Goal: Communication & Community: Ask a question

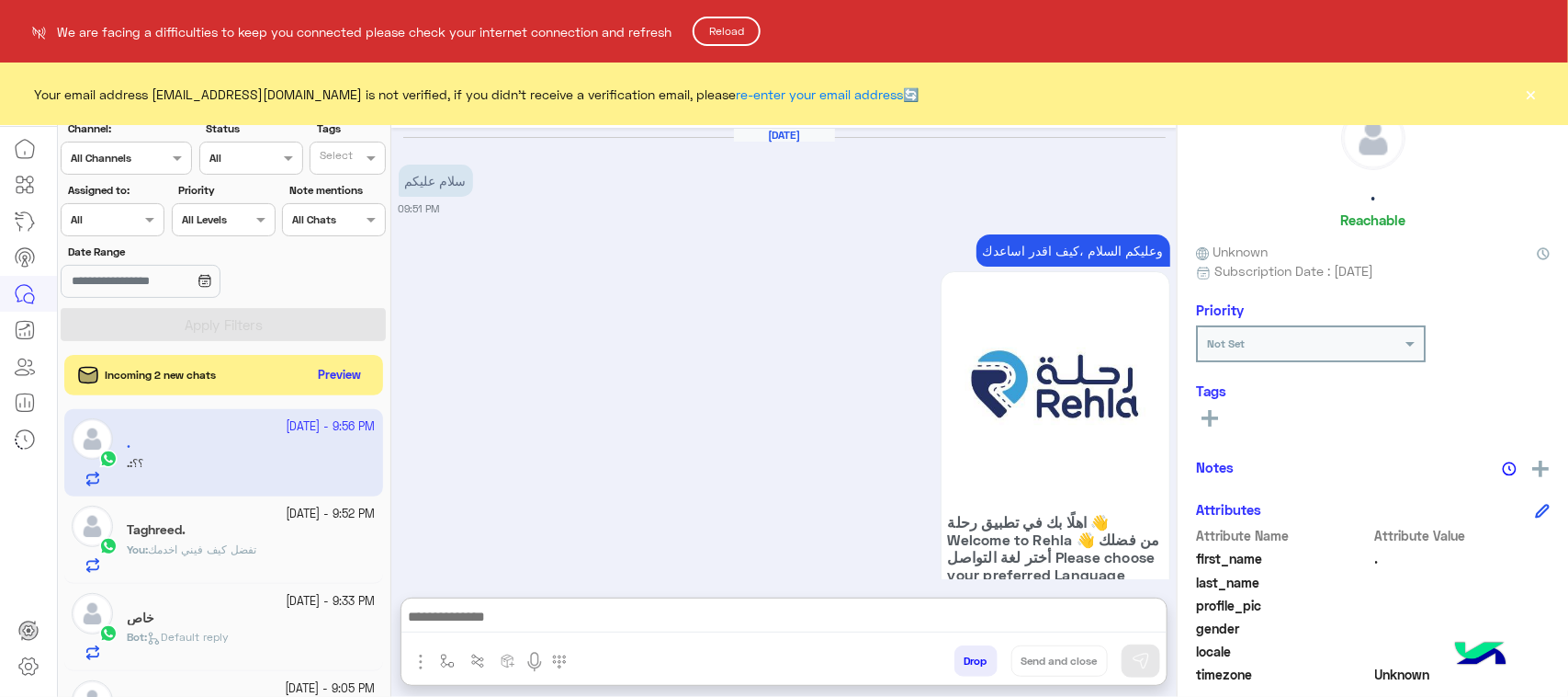
scroll to position [618, 0]
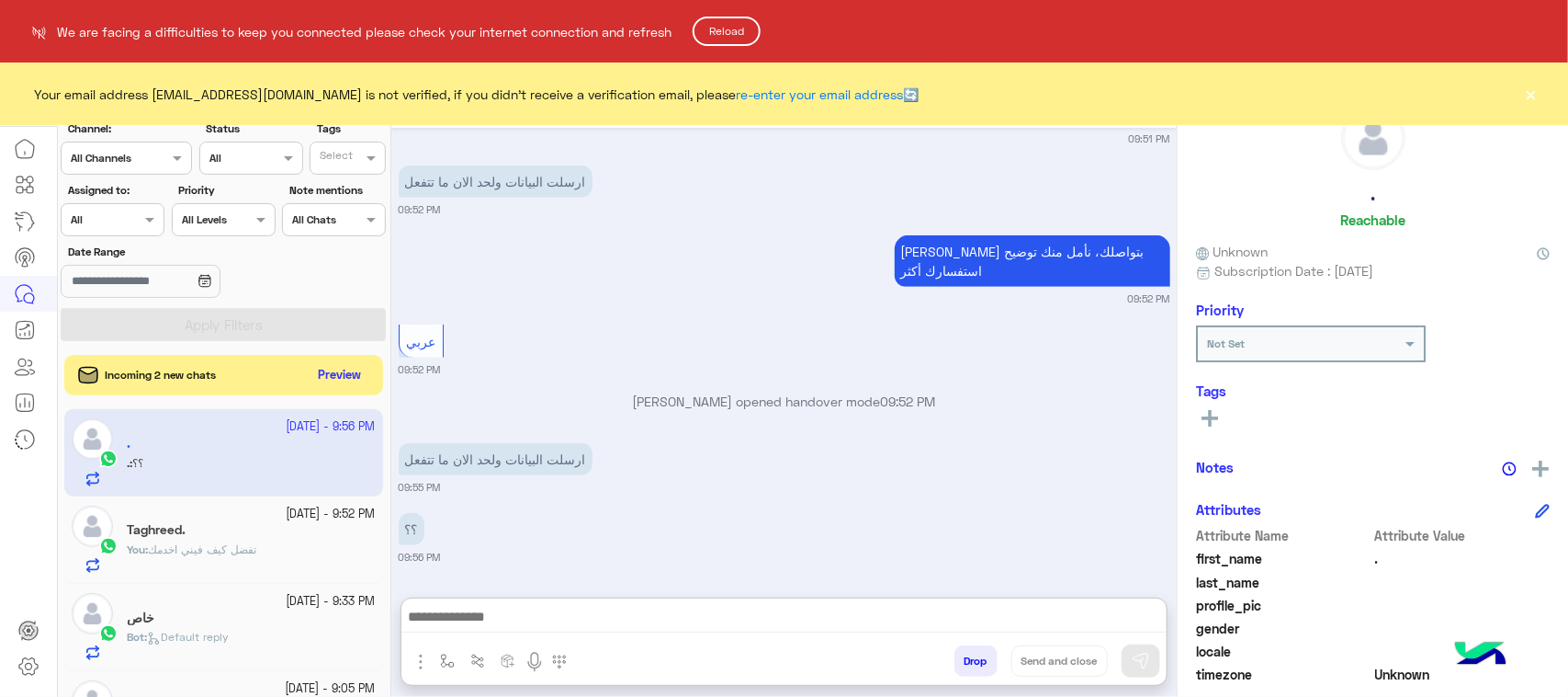
click at [712, 35] on button "Reload" at bounding box center [727, 31] width 68 height 29
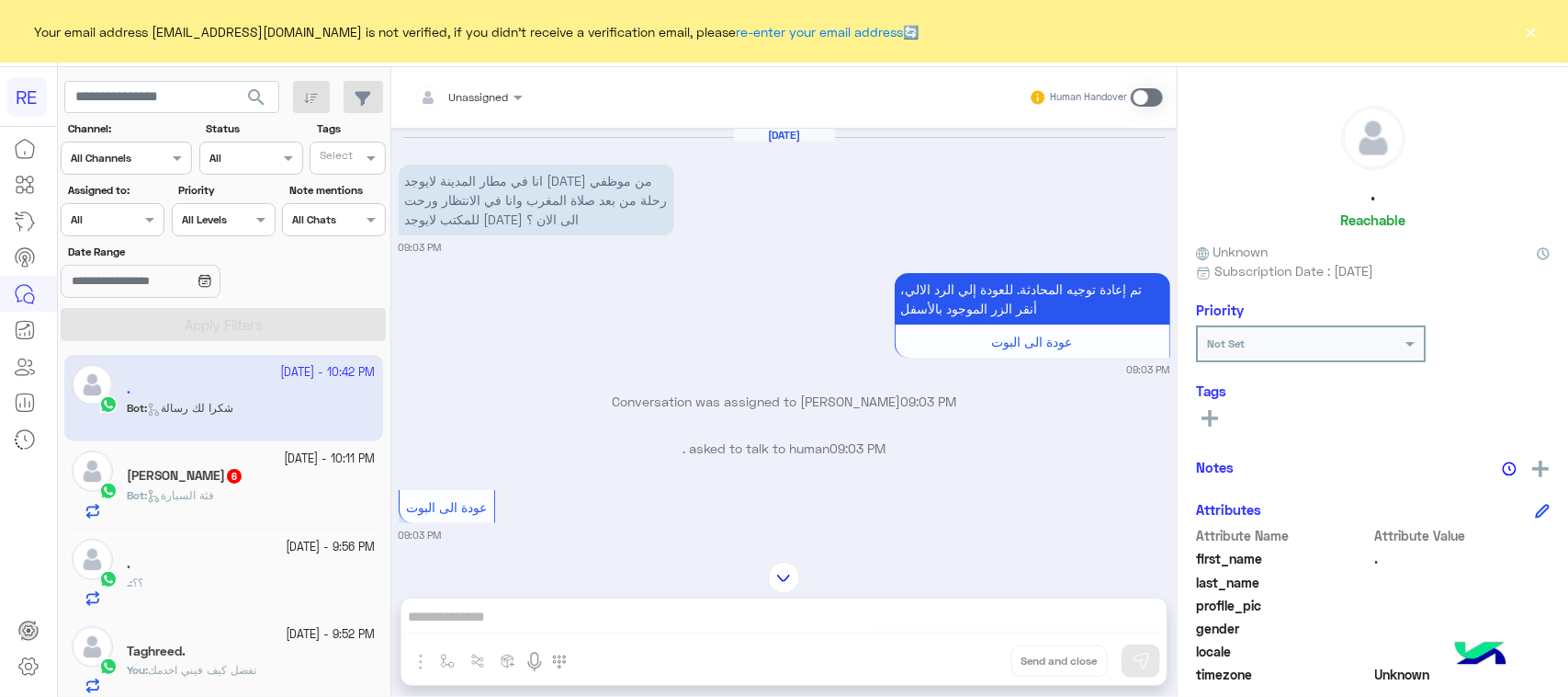
scroll to position [2359, 0]
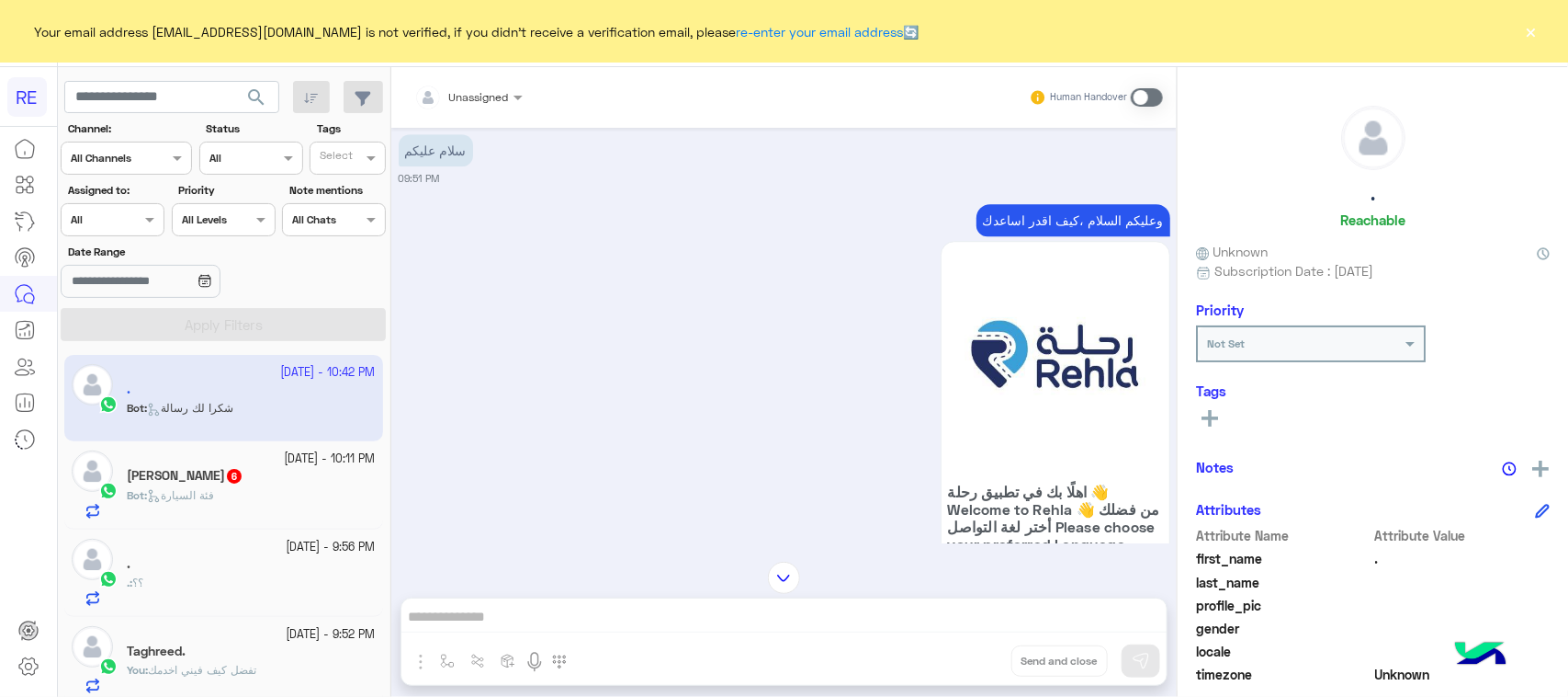
click at [179, 521] on div "[DATE] - 10:11 PM ابومحمد 6 Bot : فئة السيارة" at bounding box center [224, 484] width 319 height 87
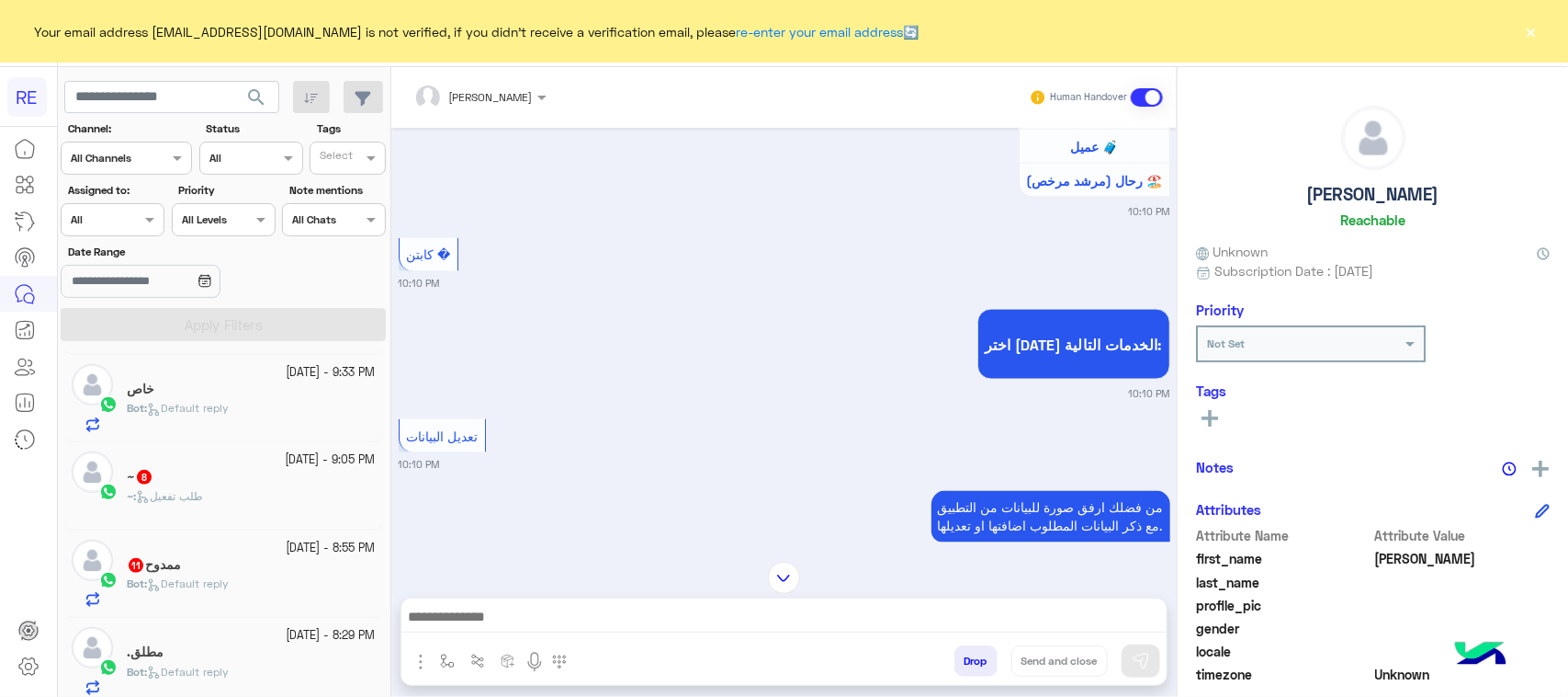
scroll to position [345, 0]
click at [199, 484] on div "~ 8" at bounding box center [251, 483] width 249 height 19
